Goal: Navigation & Orientation: Find specific page/section

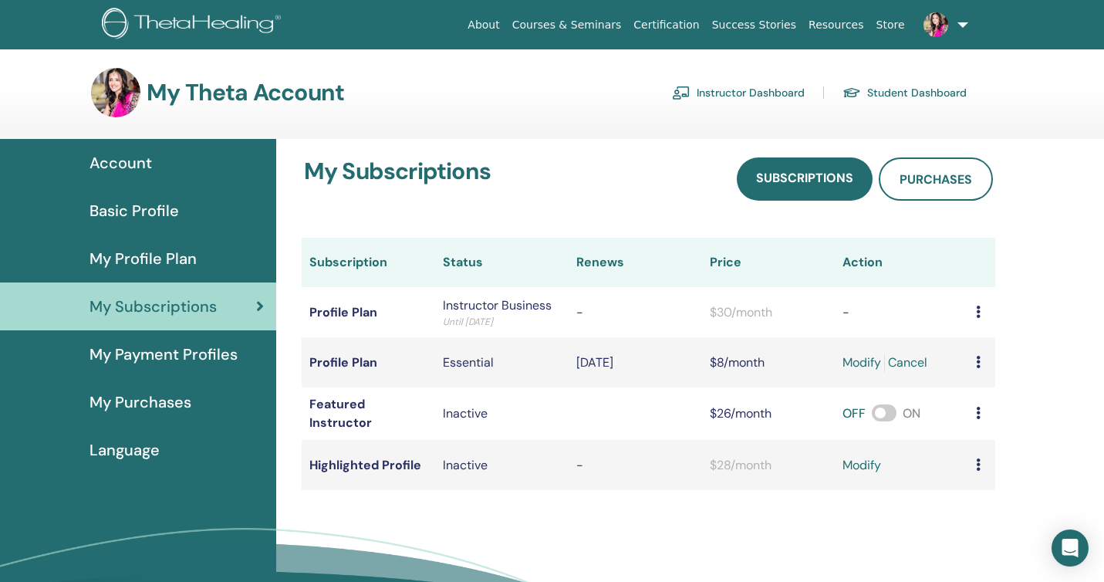
click at [130, 252] on span "My Profile Plan" at bounding box center [142, 258] width 107 height 23
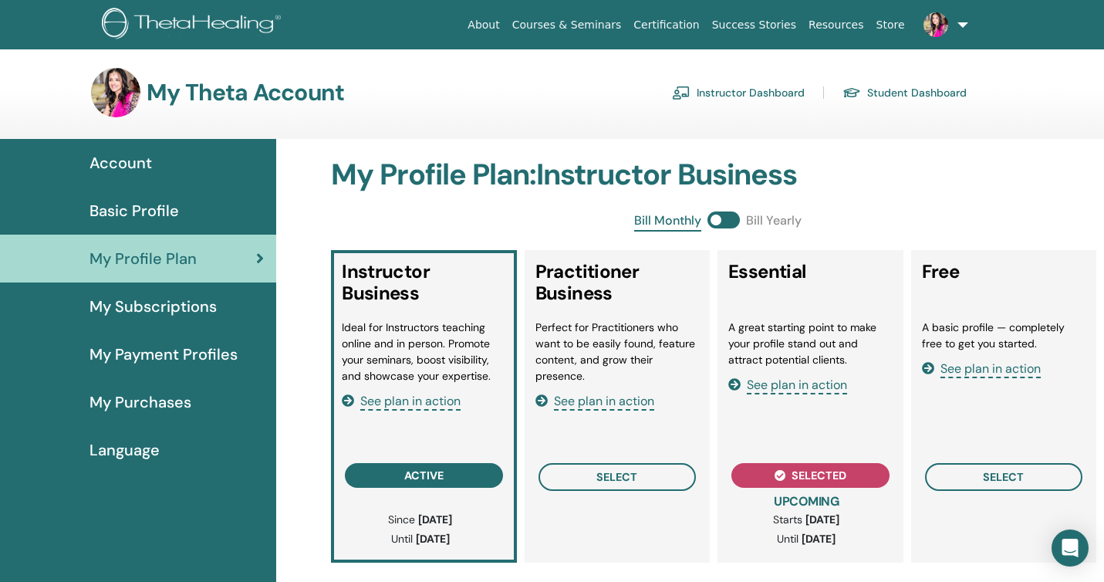
click at [735, 220] on span at bounding box center [723, 219] width 32 height 17
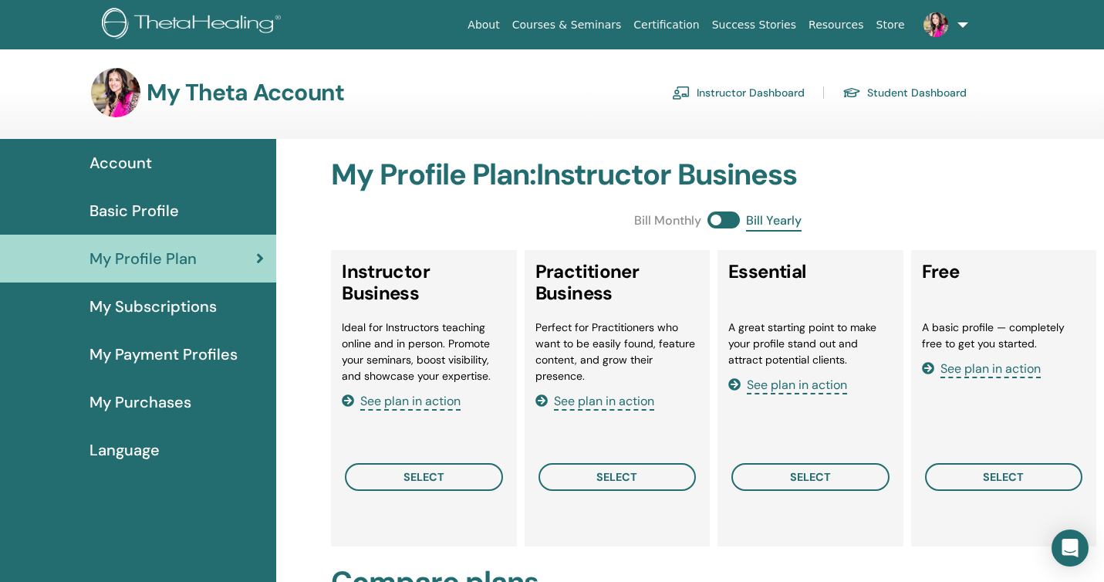
click at [120, 396] on span "My Purchases" at bounding box center [140, 401] width 102 height 23
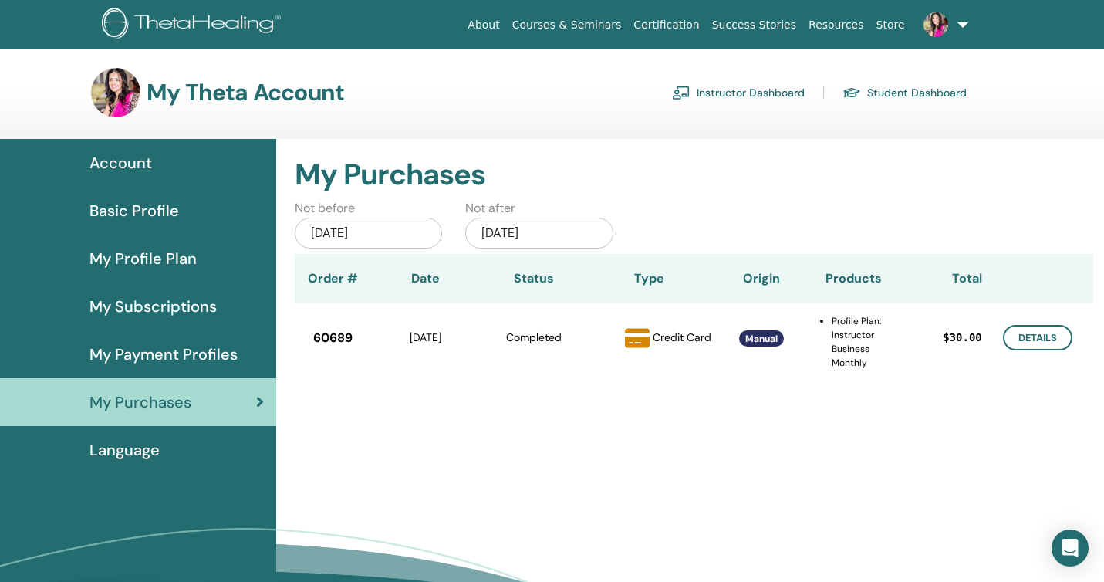
click at [123, 164] on span "Account" at bounding box center [120, 162] width 62 height 23
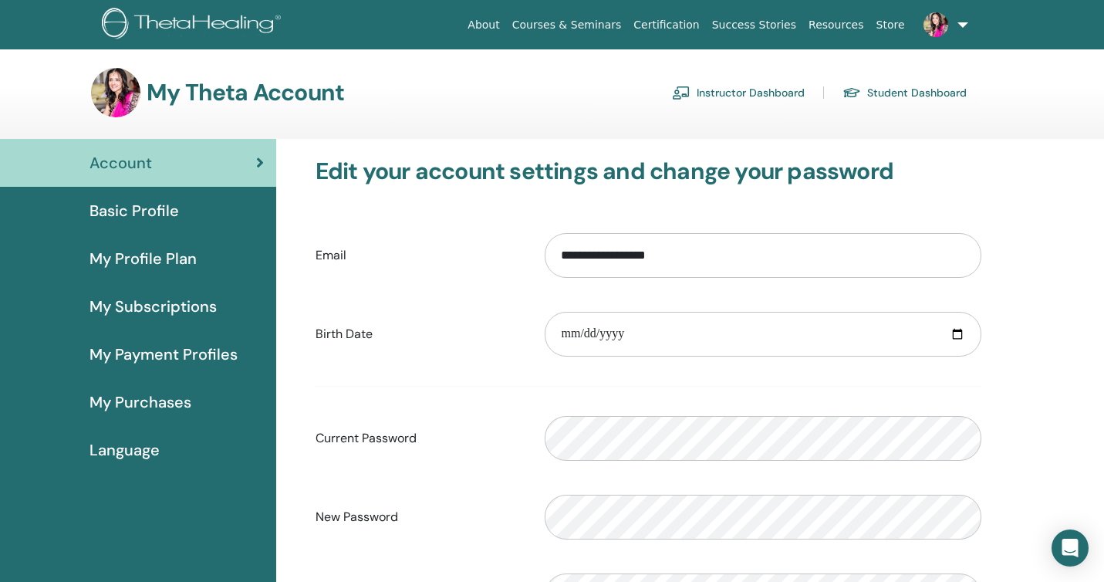
click at [900, 89] on link "Student Dashboard" at bounding box center [904, 92] width 124 height 25
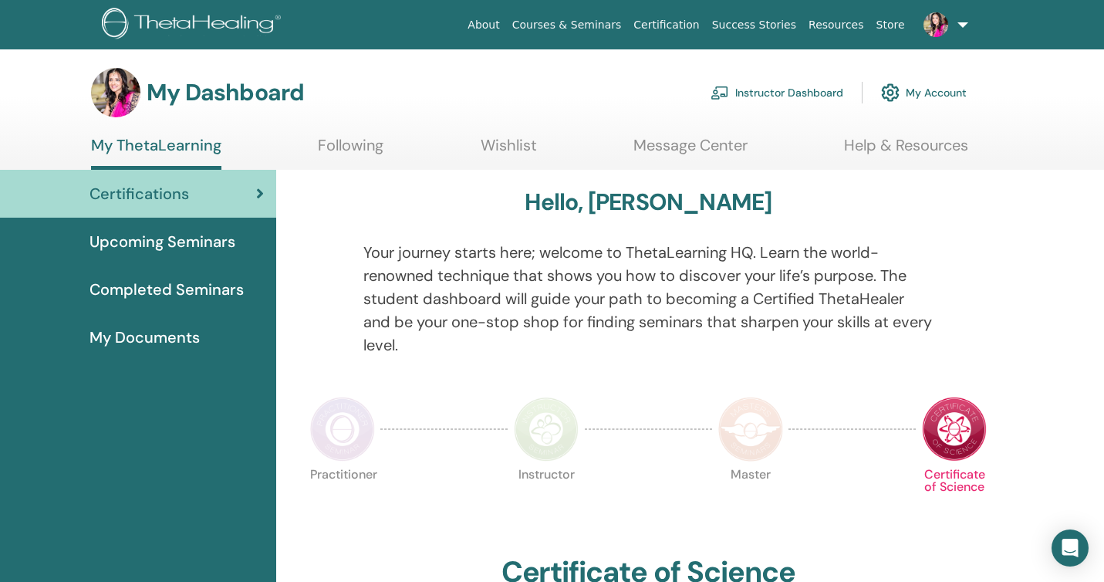
click at [165, 242] on span "Upcoming Seminars" at bounding box center [162, 241] width 146 height 23
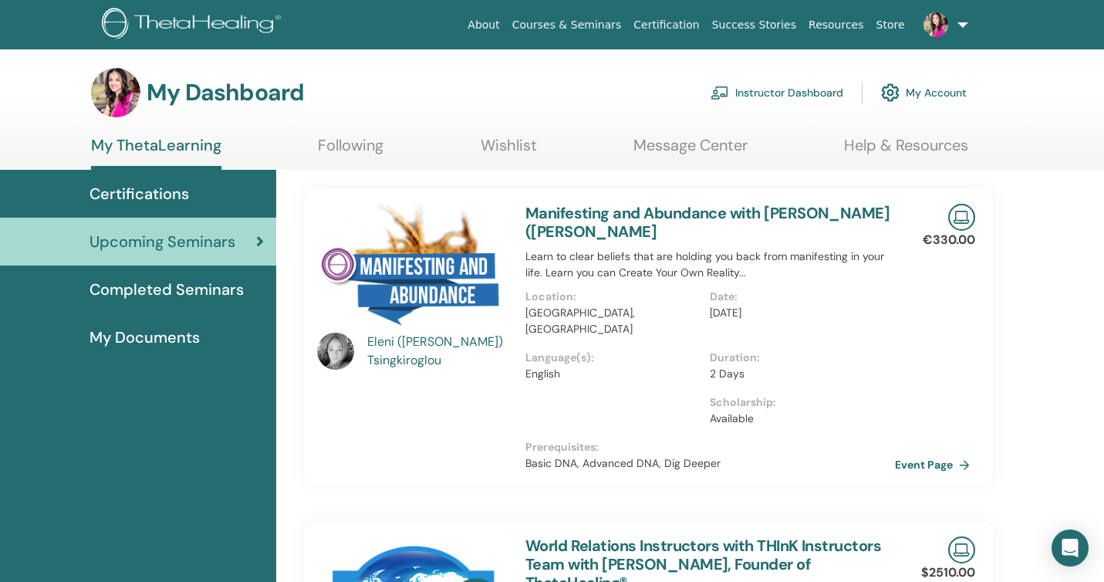
click at [129, 287] on span "Completed Seminars" at bounding box center [166, 289] width 154 height 23
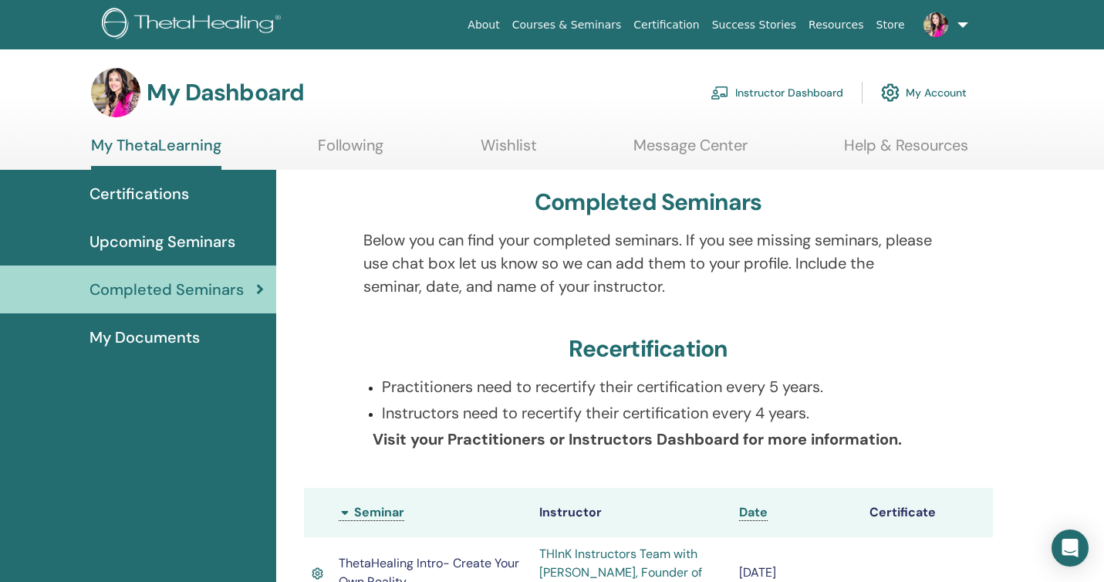
click at [507, 140] on link "Wishlist" at bounding box center [509, 151] width 56 height 30
